Goal: Complete application form

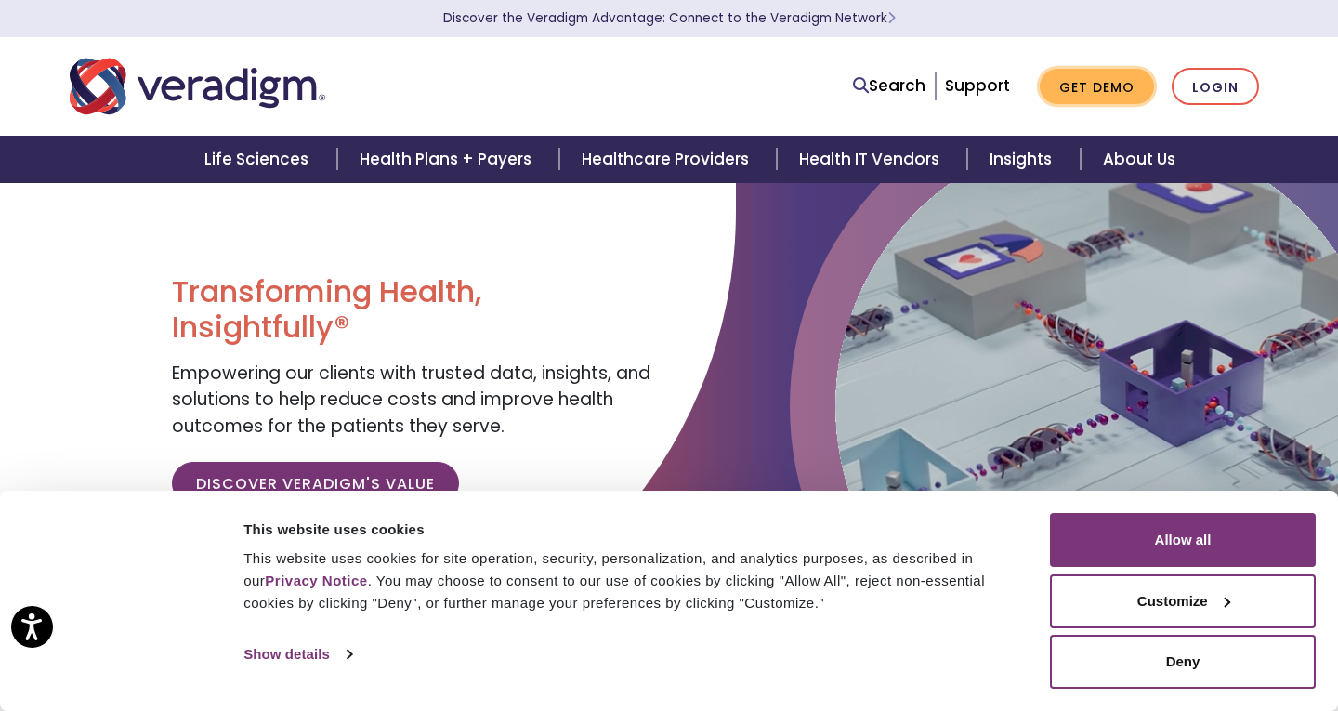
click at [1099, 93] on link "Get Demo" at bounding box center [1097, 87] width 114 height 36
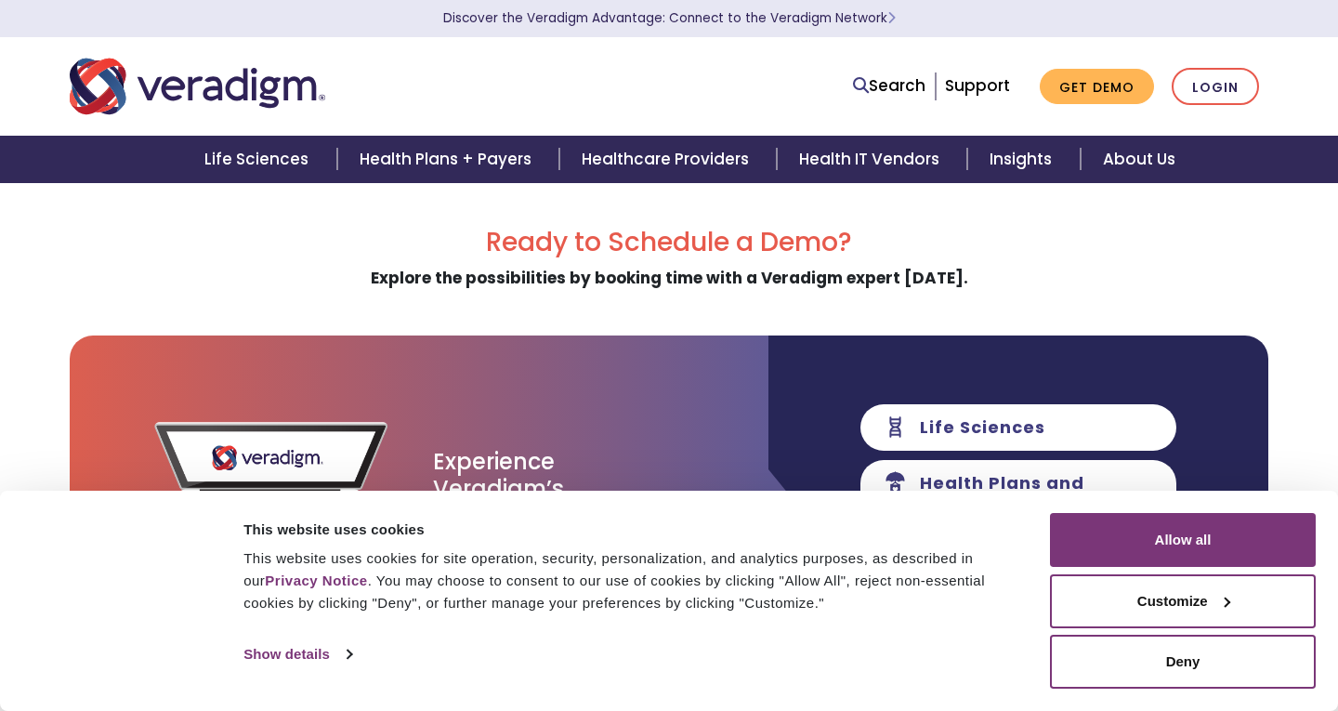
click at [1115, 675] on button "Deny" at bounding box center [1183, 662] width 266 height 54
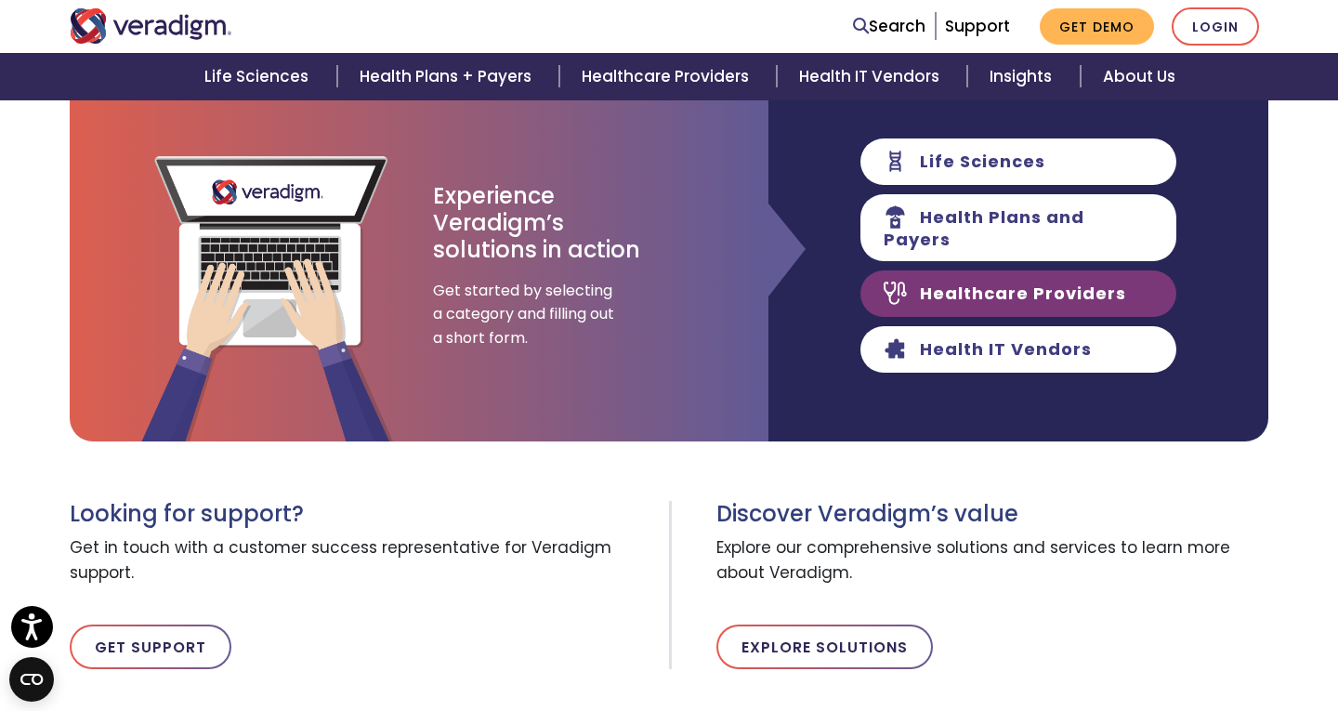
scroll to position [281, 0]
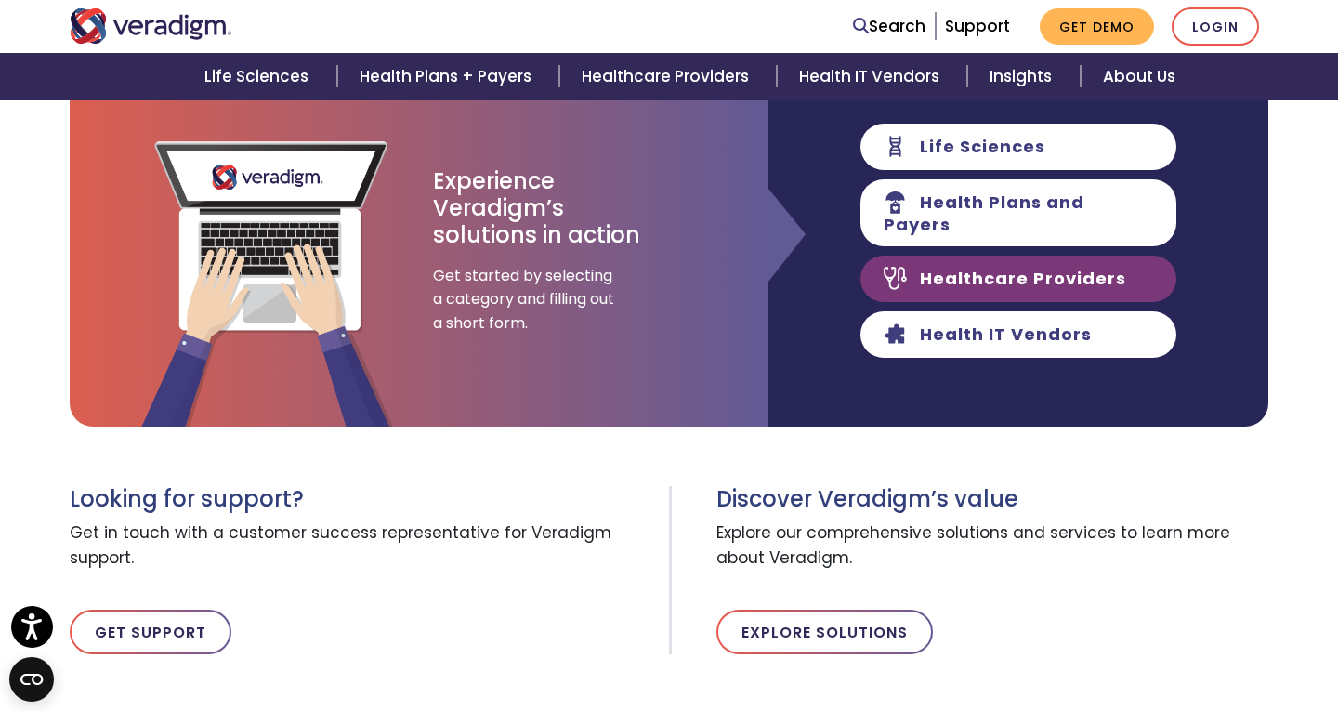
click at [906, 272] on link "Healthcare Providers" at bounding box center [1018, 278] width 316 height 46
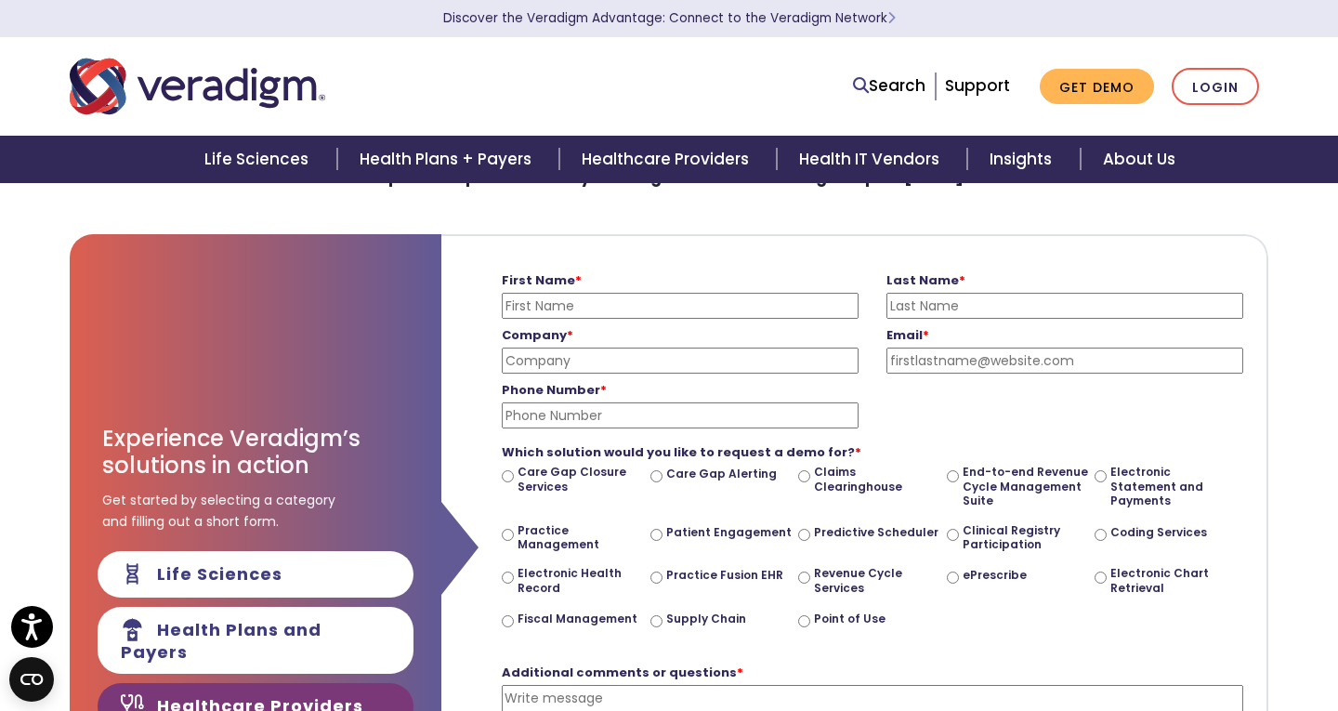
scroll to position [111, 0]
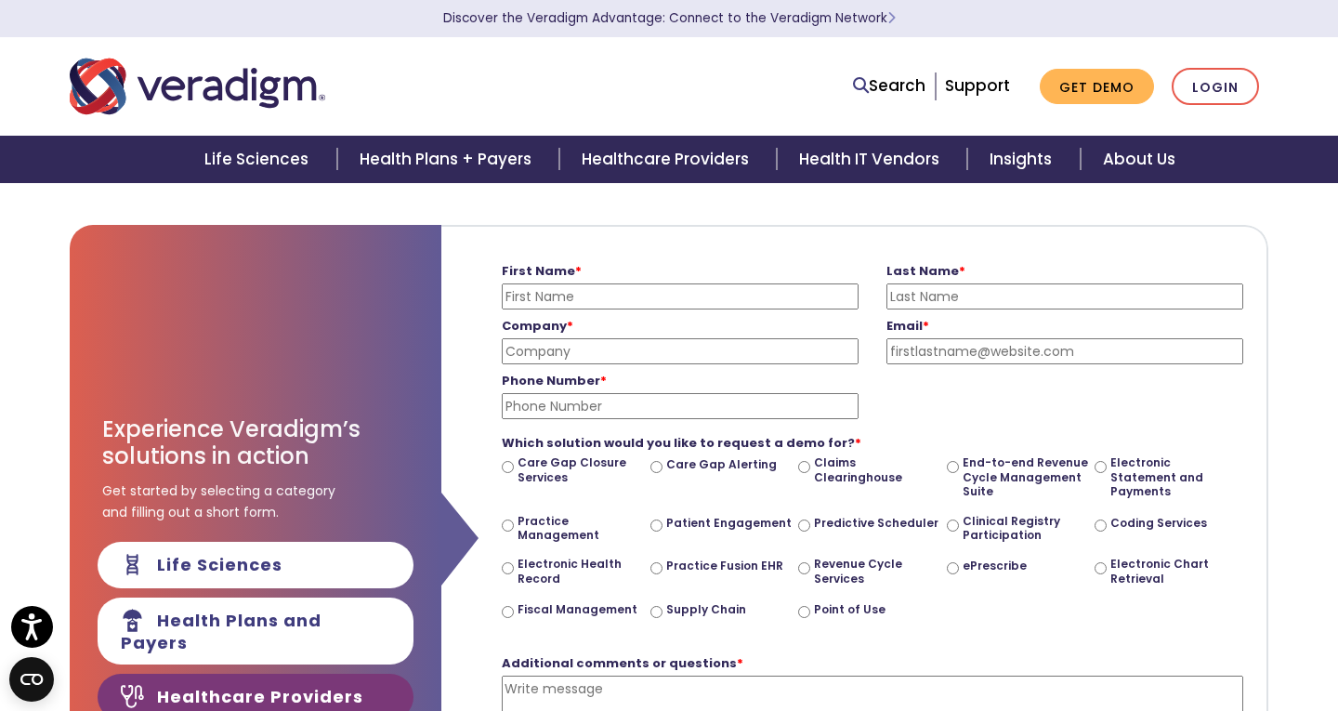
click at [481, 298] on form "First Name * Please enter your first name Last Name * Please enter your last na…" at bounding box center [853, 524] width 797 height 595
click at [519, 300] on input "First Name *" at bounding box center [680, 296] width 357 height 26
type input "Nitin"
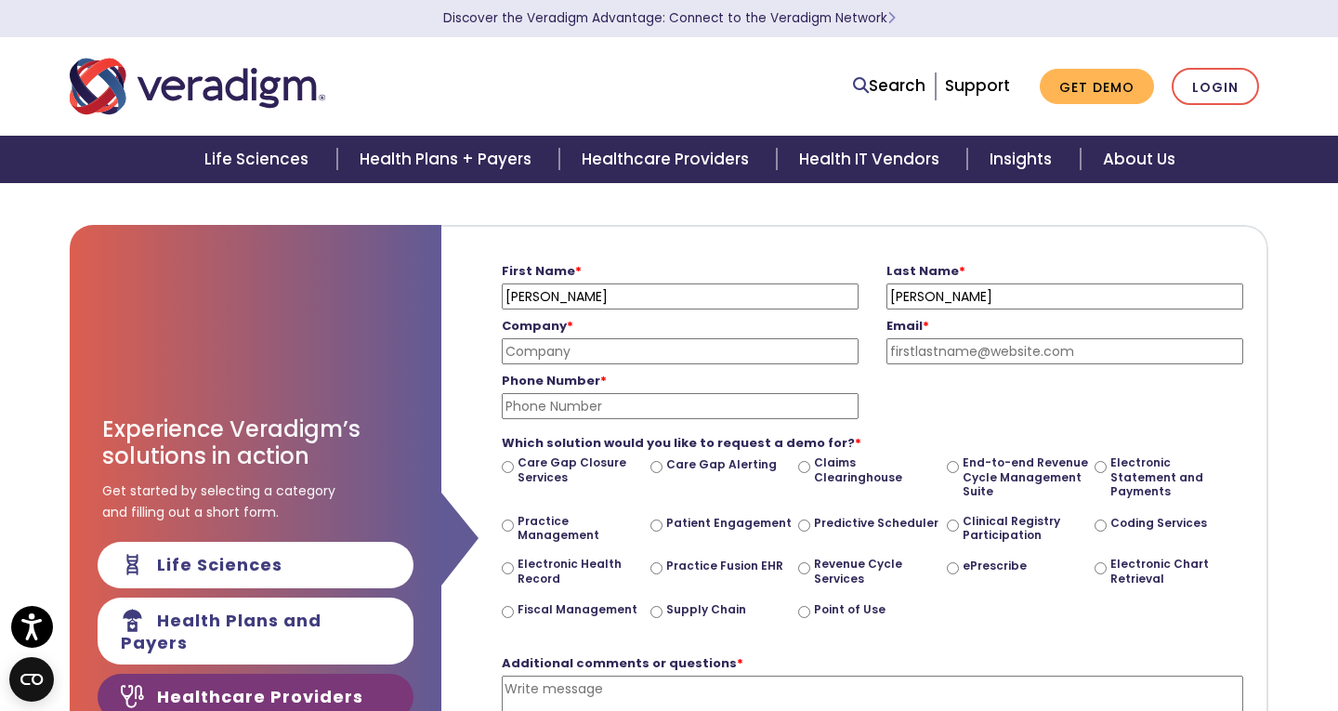
type input "Gupta"
type input "Mile High Pulmonary Critical Care"
type input "ngupta@milehighpcc.com"
type input "515-865-1568"
click at [507, 562] on input "Electronic Health Record" at bounding box center [508, 568] width 12 height 12
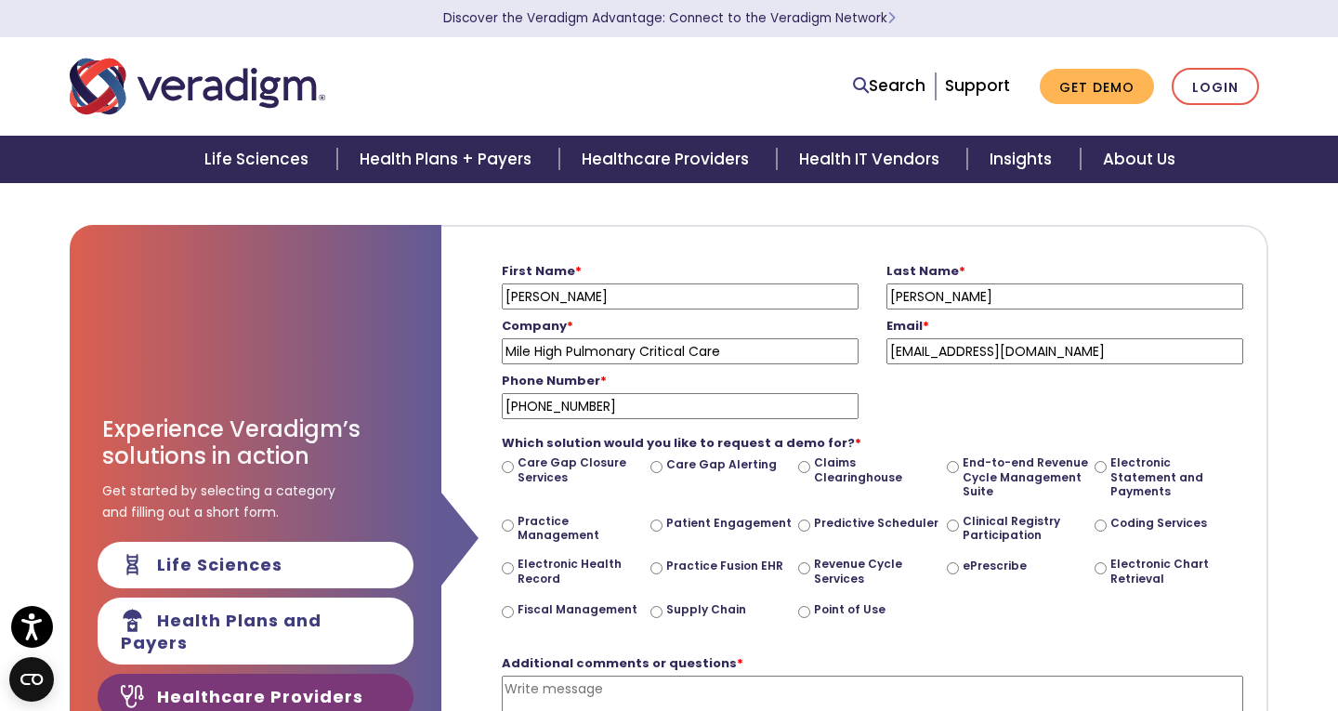
radio input "true"
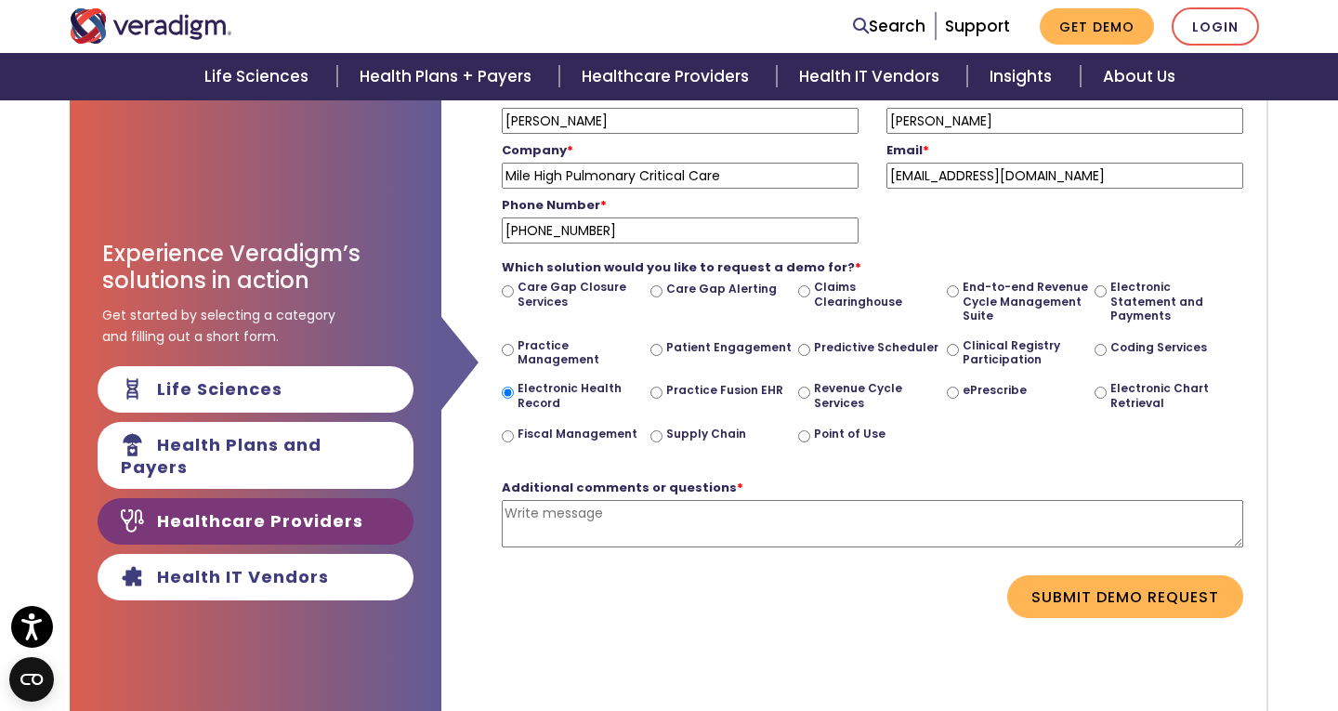
scroll to position [289, 0]
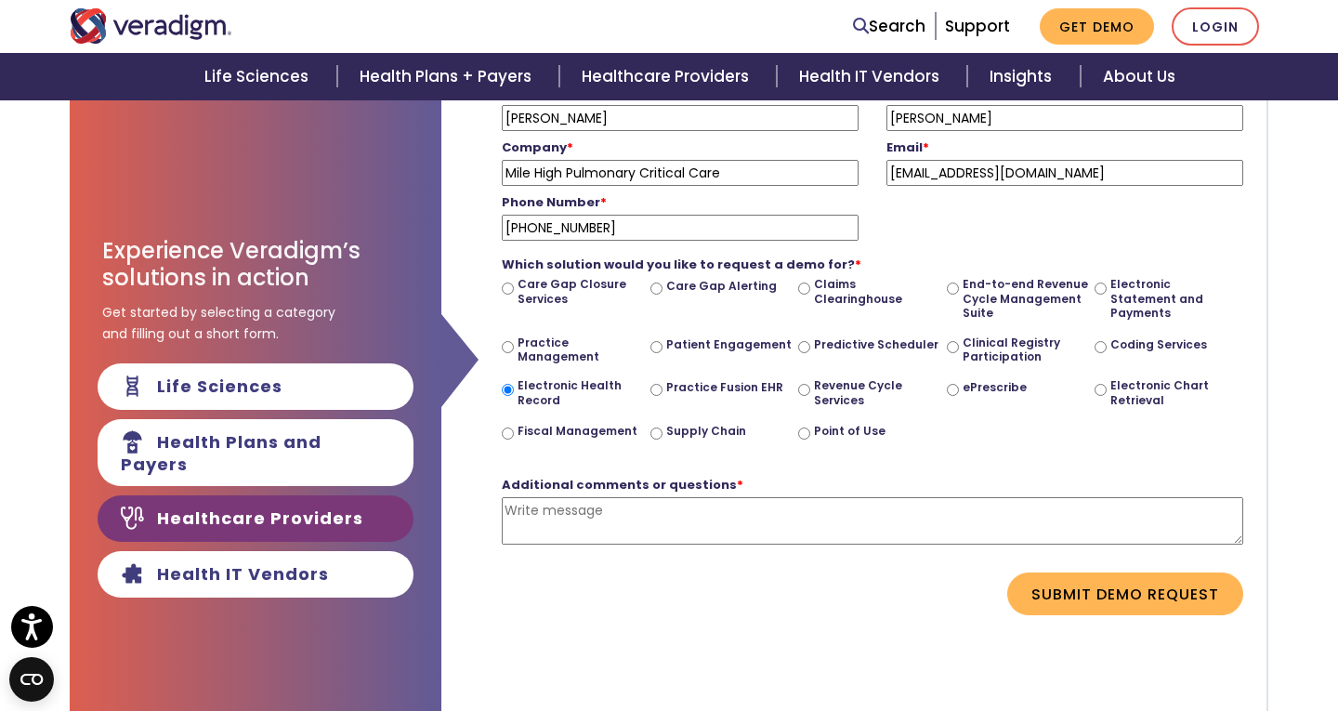
click at [809, 517] on textarea "Additional comments or questions *" at bounding box center [872, 520] width 741 height 47
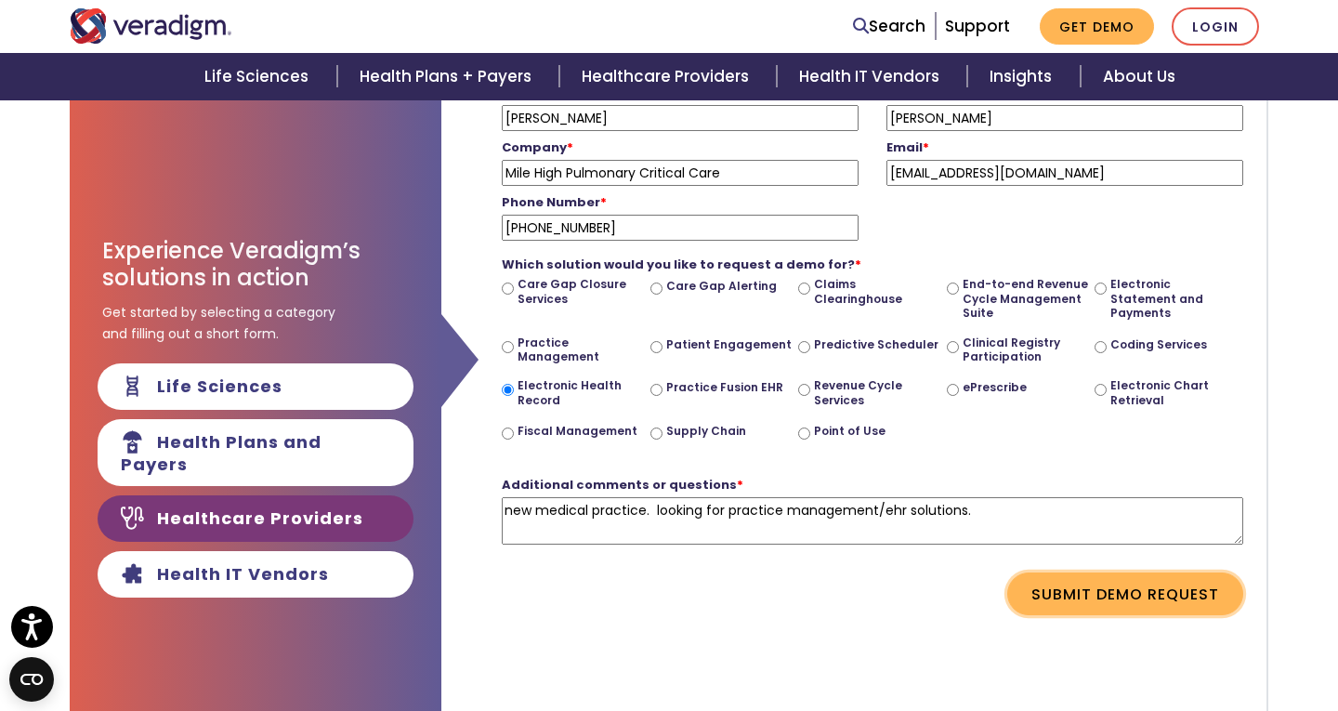
type textarea "new medical practice. looking for practice management/ehr solutions."
click at [1096, 589] on button "Submit Demo Request" at bounding box center [1125, 593] width 236 height 43
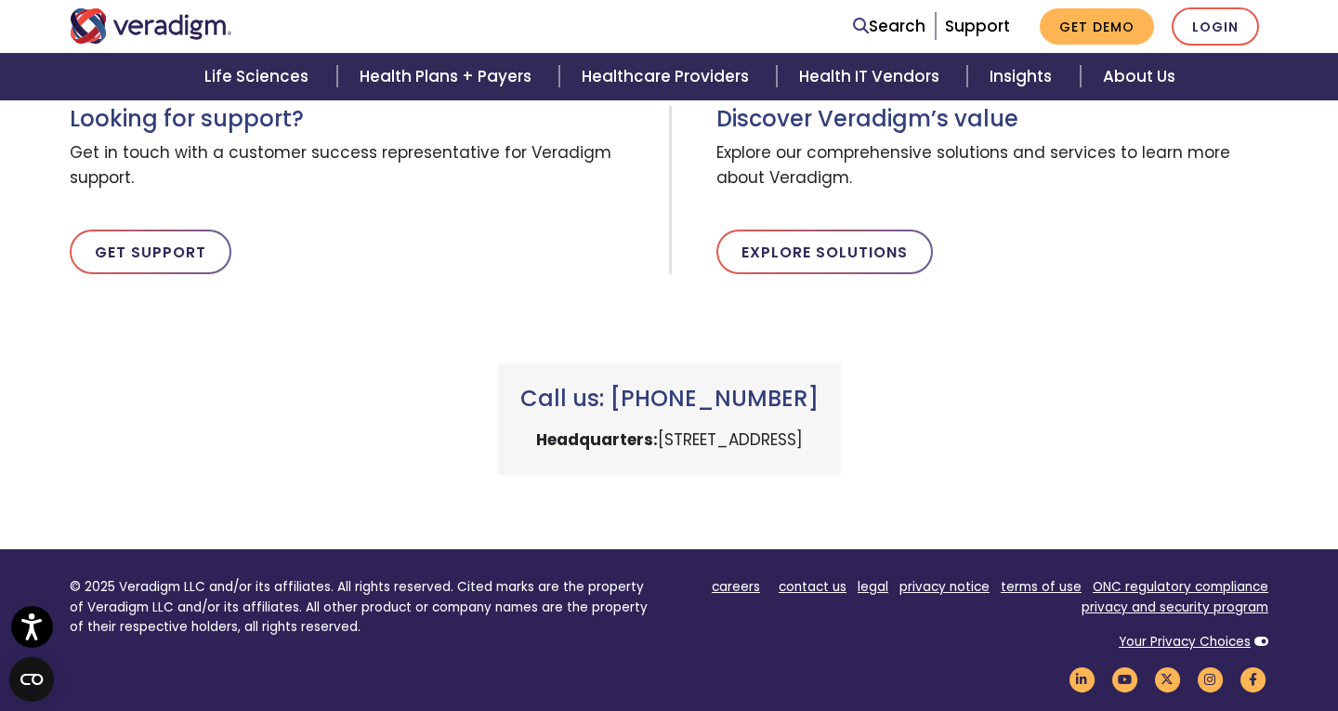
scroll to position [0, 0]
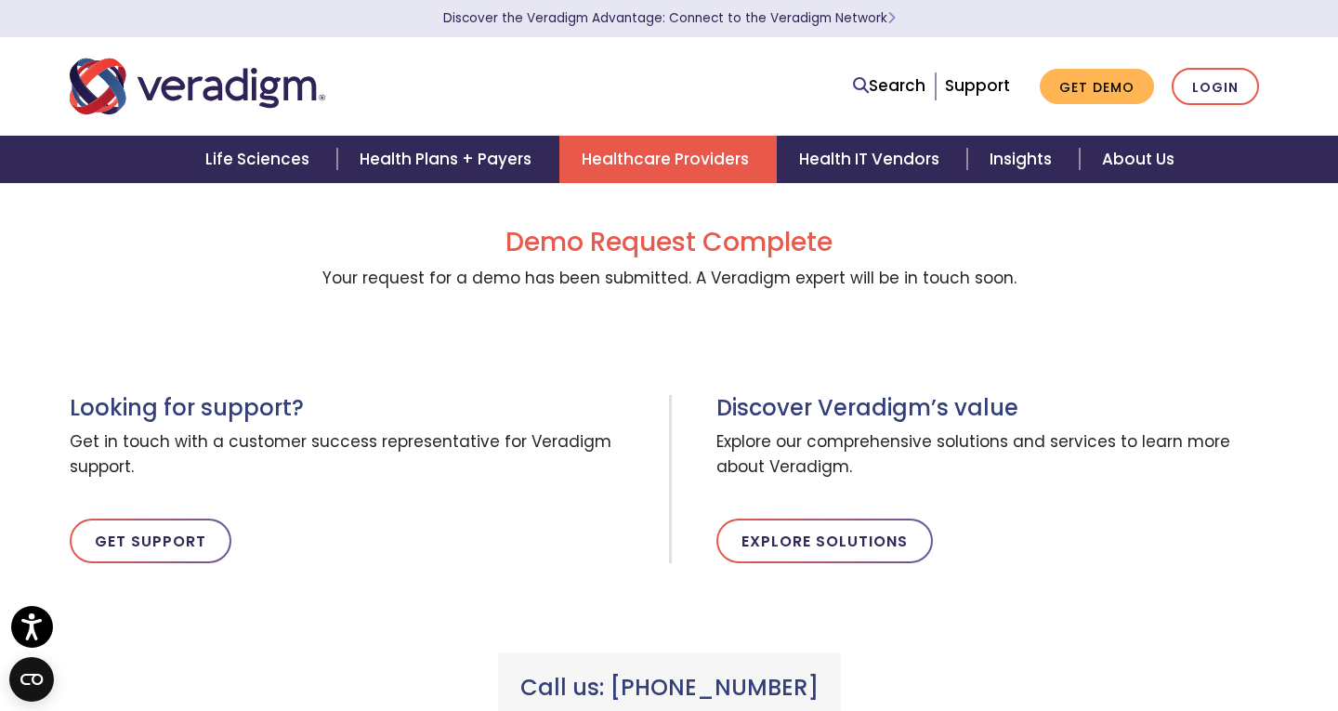
click at [720, 144] on link "Healthcare Providers" at bounding box center [667, 159] width 217 height 47
